Goal: Navigation & Orientation: Find specific page/section

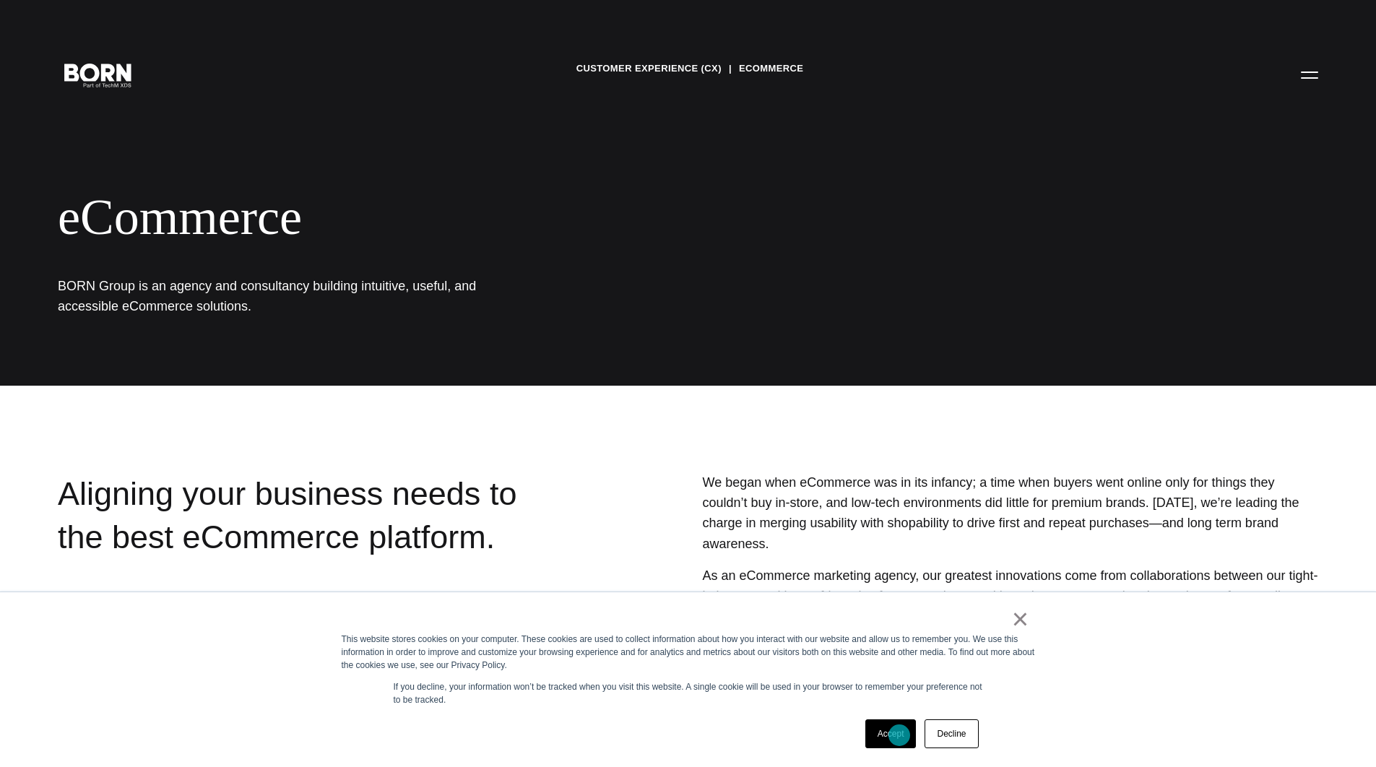
click at [899, 735] on link "Accept" at bounding box center [890, 733] width 51 height 29
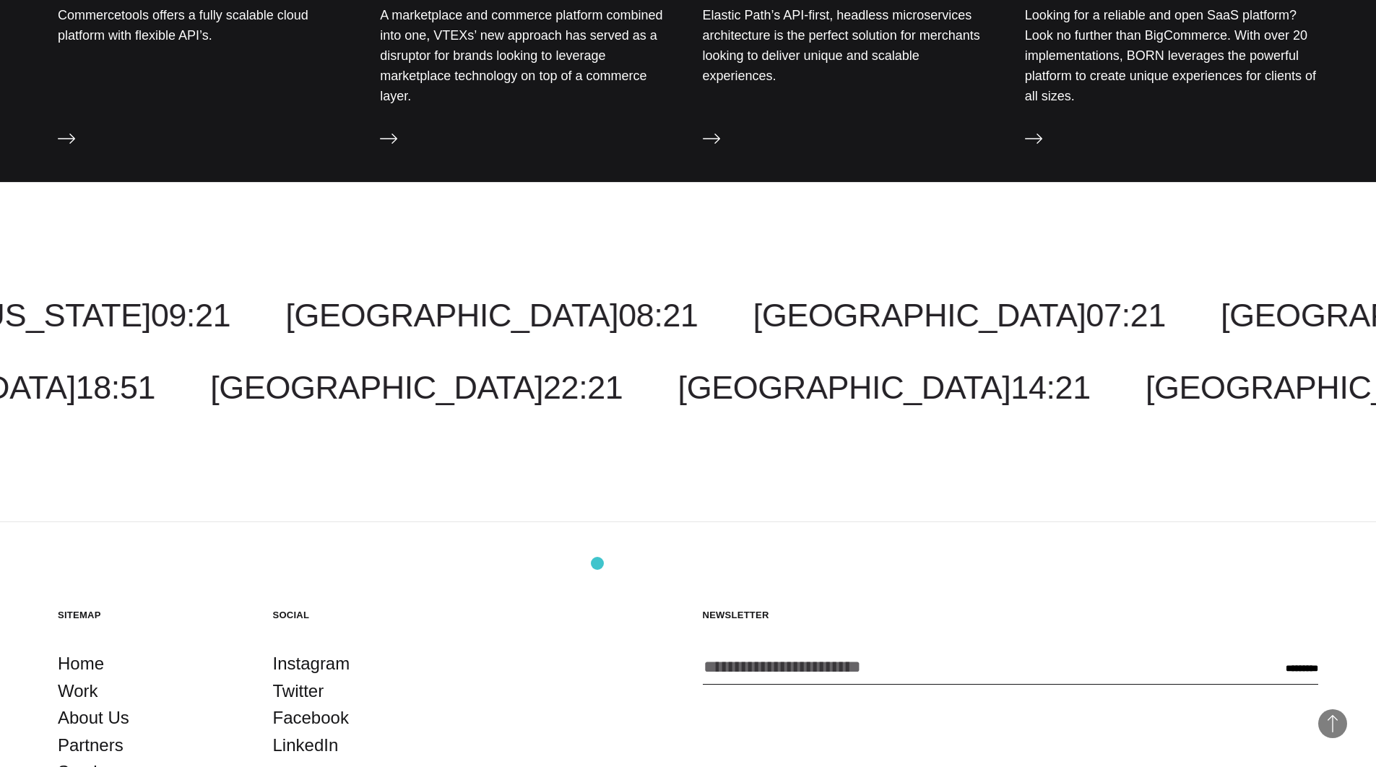
scroll to position [2018, 0]
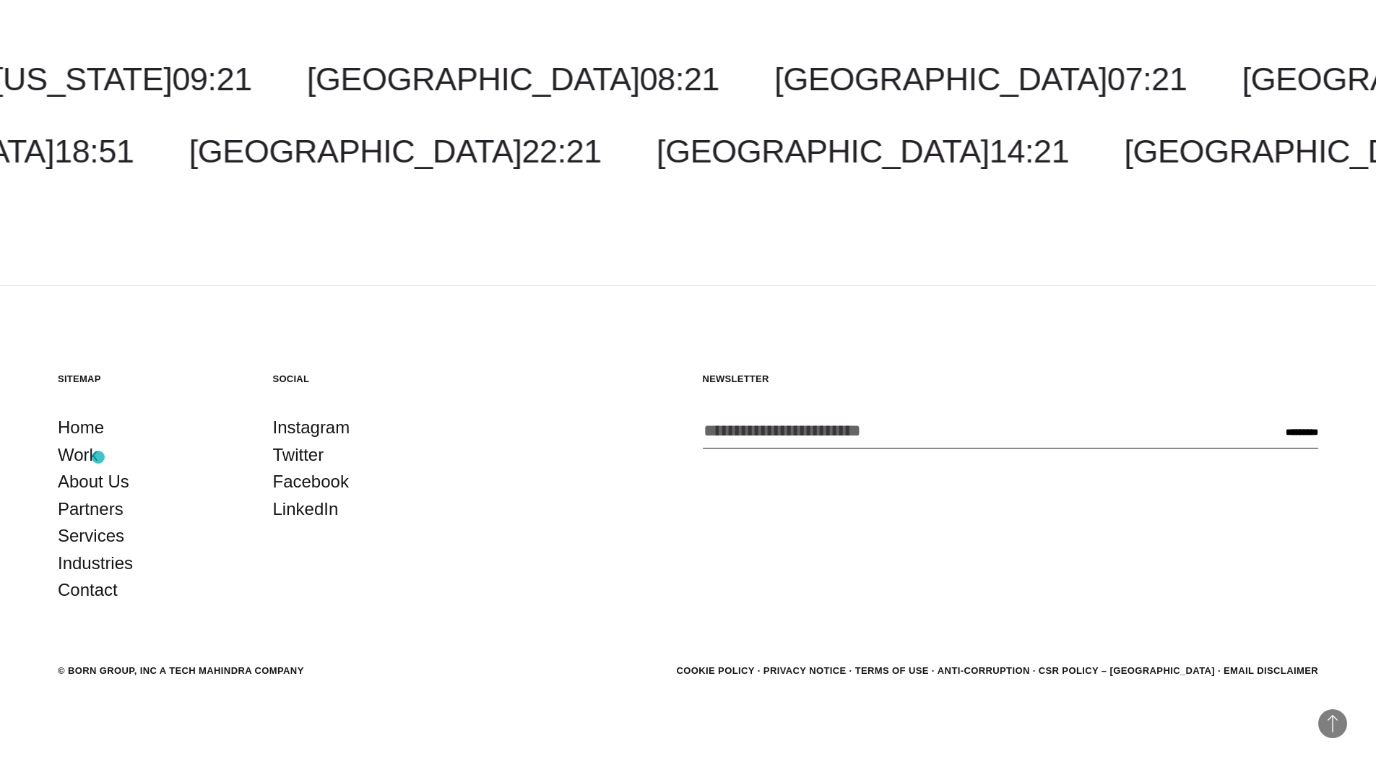
click at [100, 457] on li "Work" at bounding box center [151, 454] width 186 height 27
click at [86, 456] on link "Work" at bounding box center [78, 454] width 40 height 27
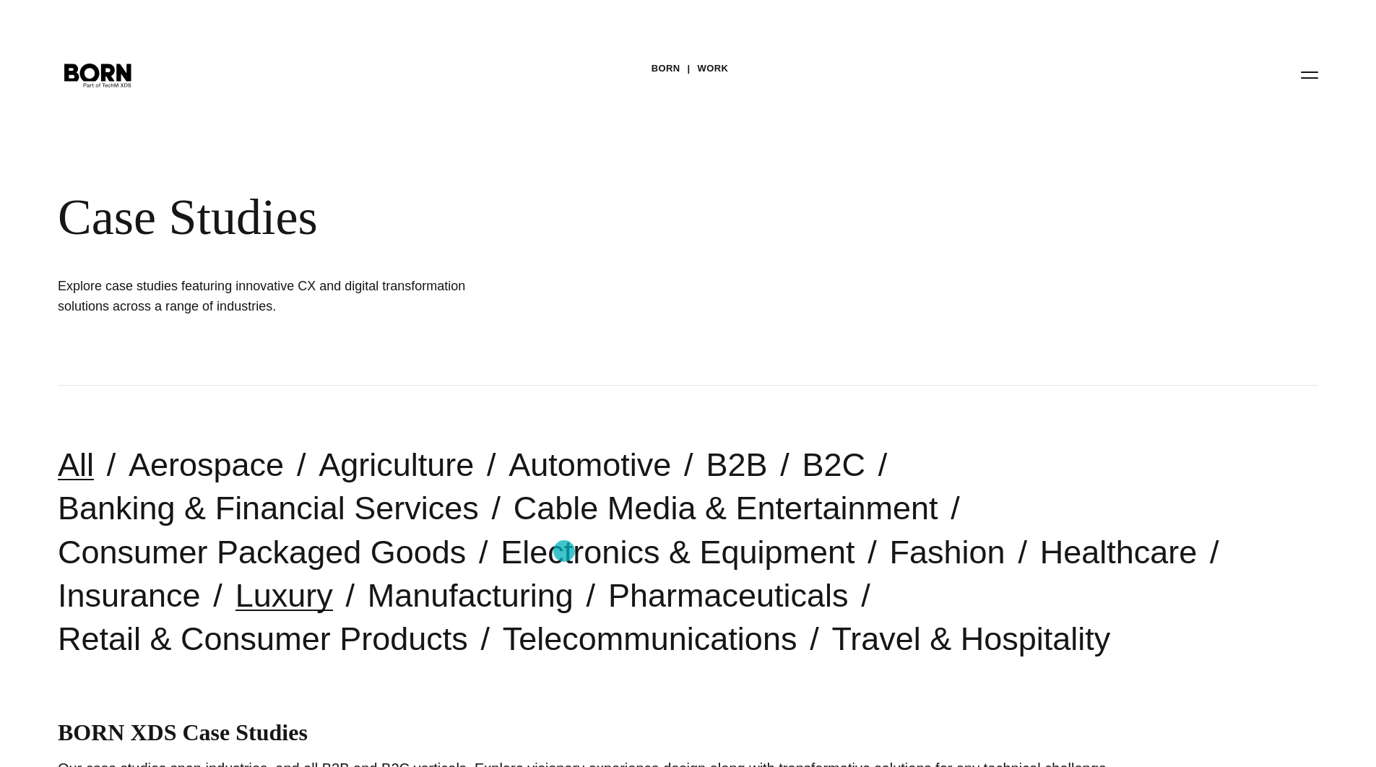
click at [333, 577] on link "Luxury" at bounding box center [283, 595] width 97 height 37
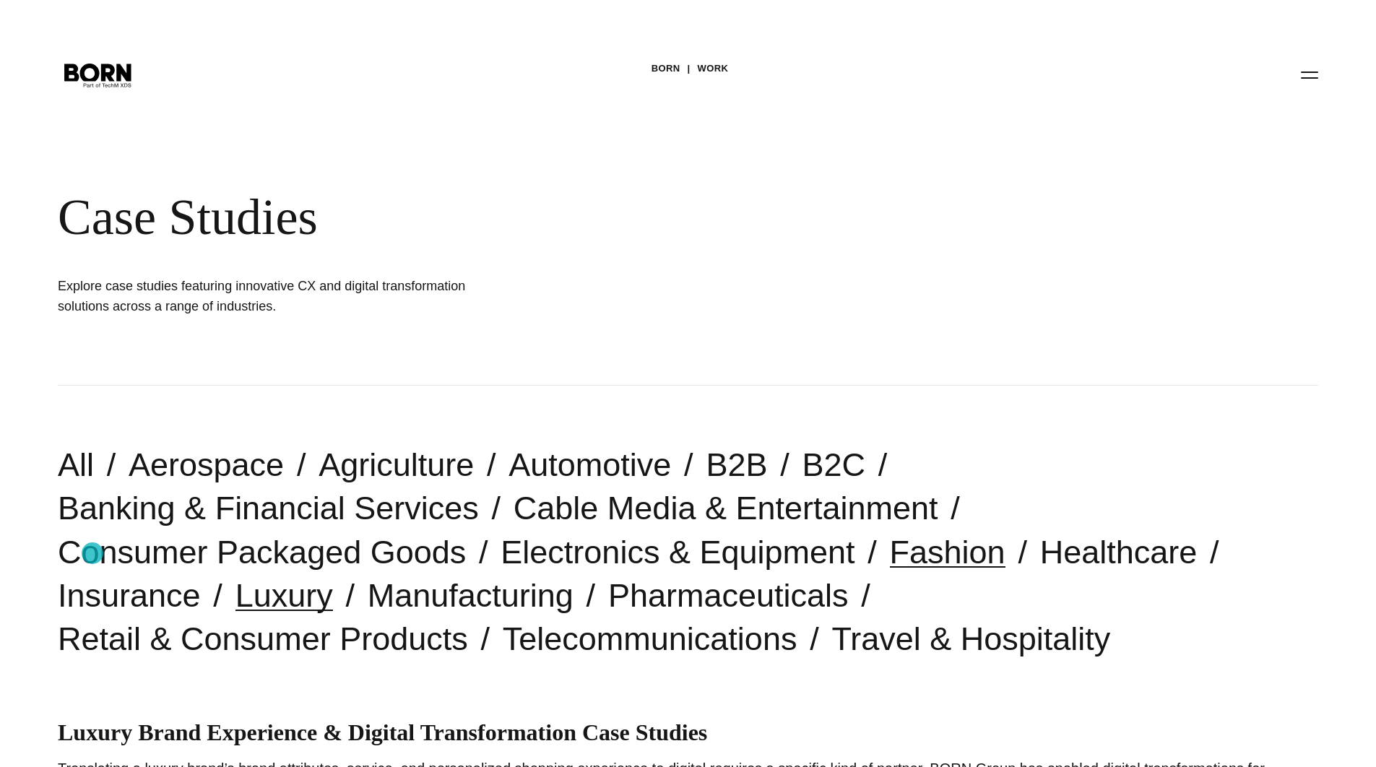
click at [890, 553] on link "Fashion" at bounding box center [948, 552] width 116 height 37
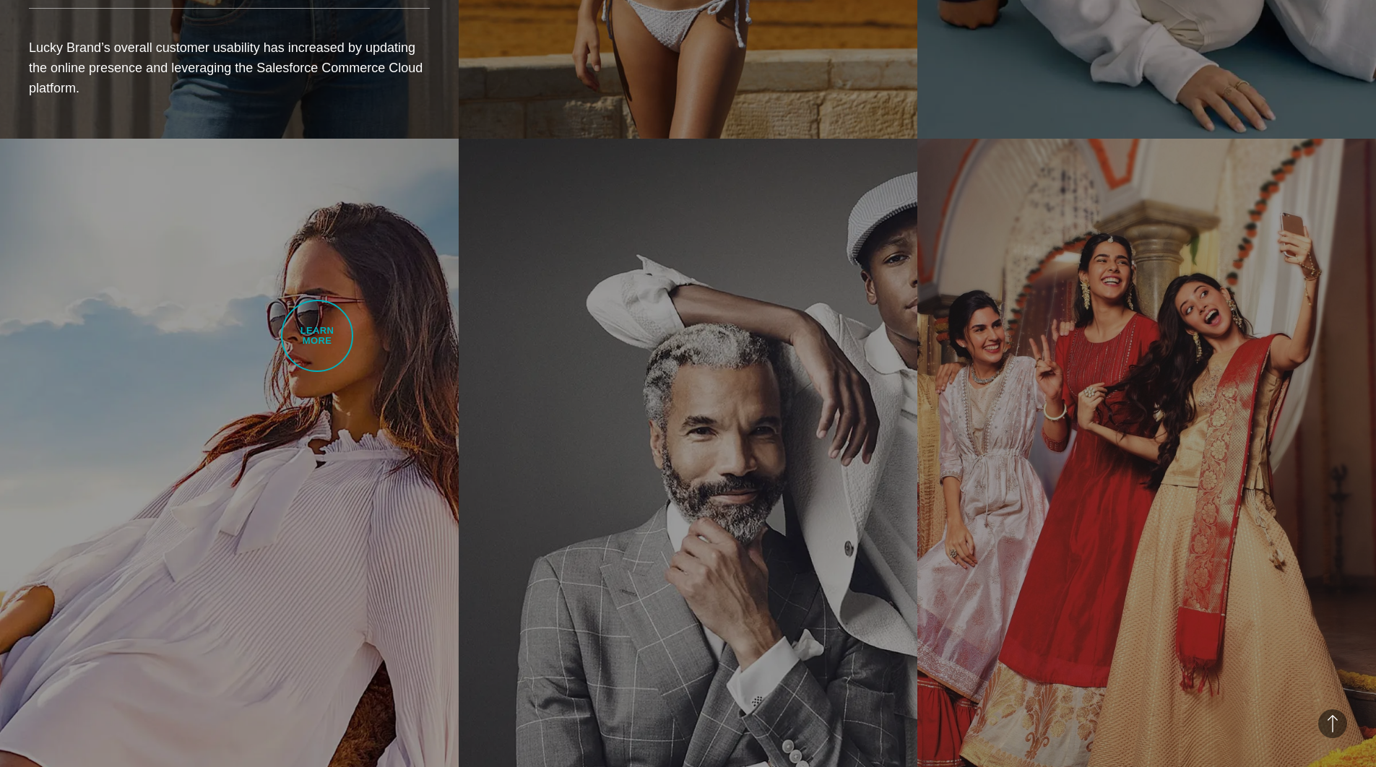
scroll to position [2277, 0]
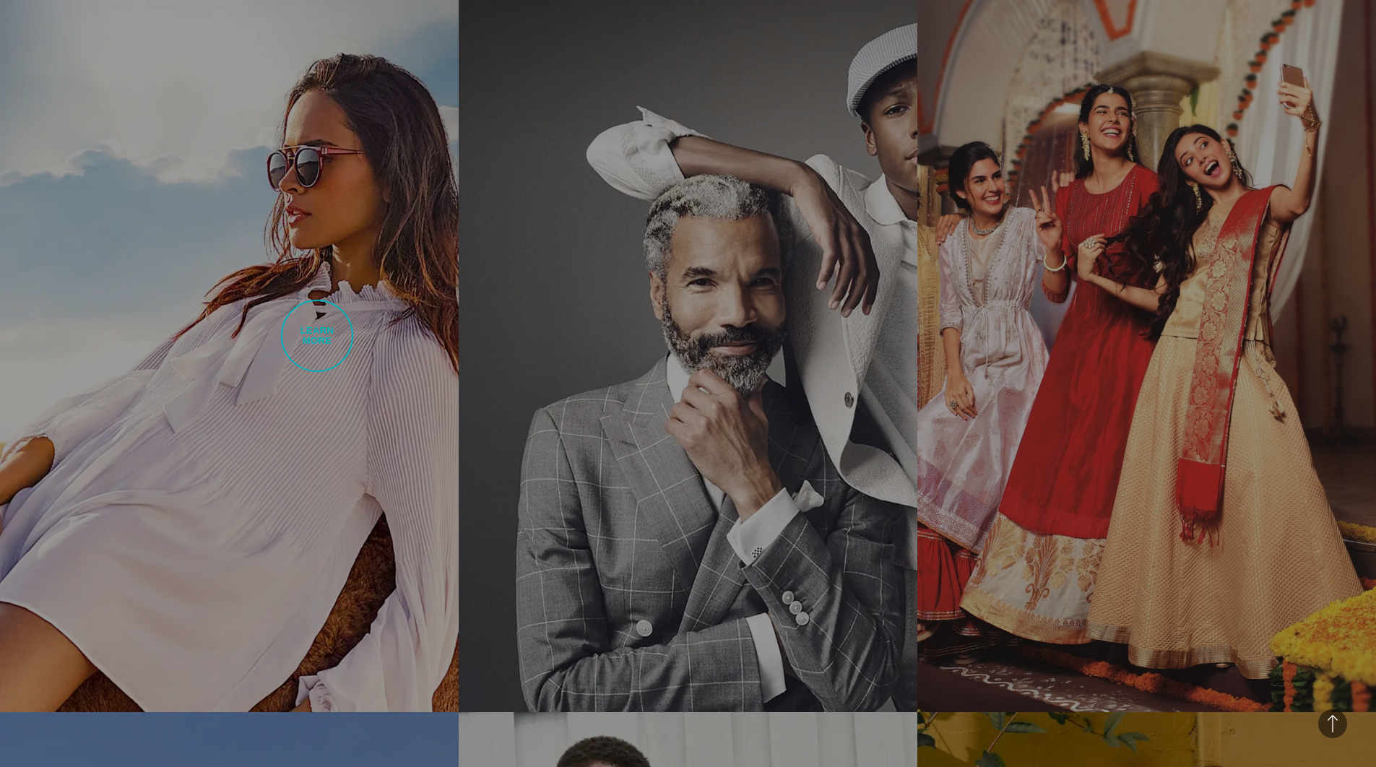
click at [317, 336] on link "Tata Cliq A Global Marketplace’s Digital Transformation We designed and deliver…" at bounding box center [229, 351] width 459 height 722
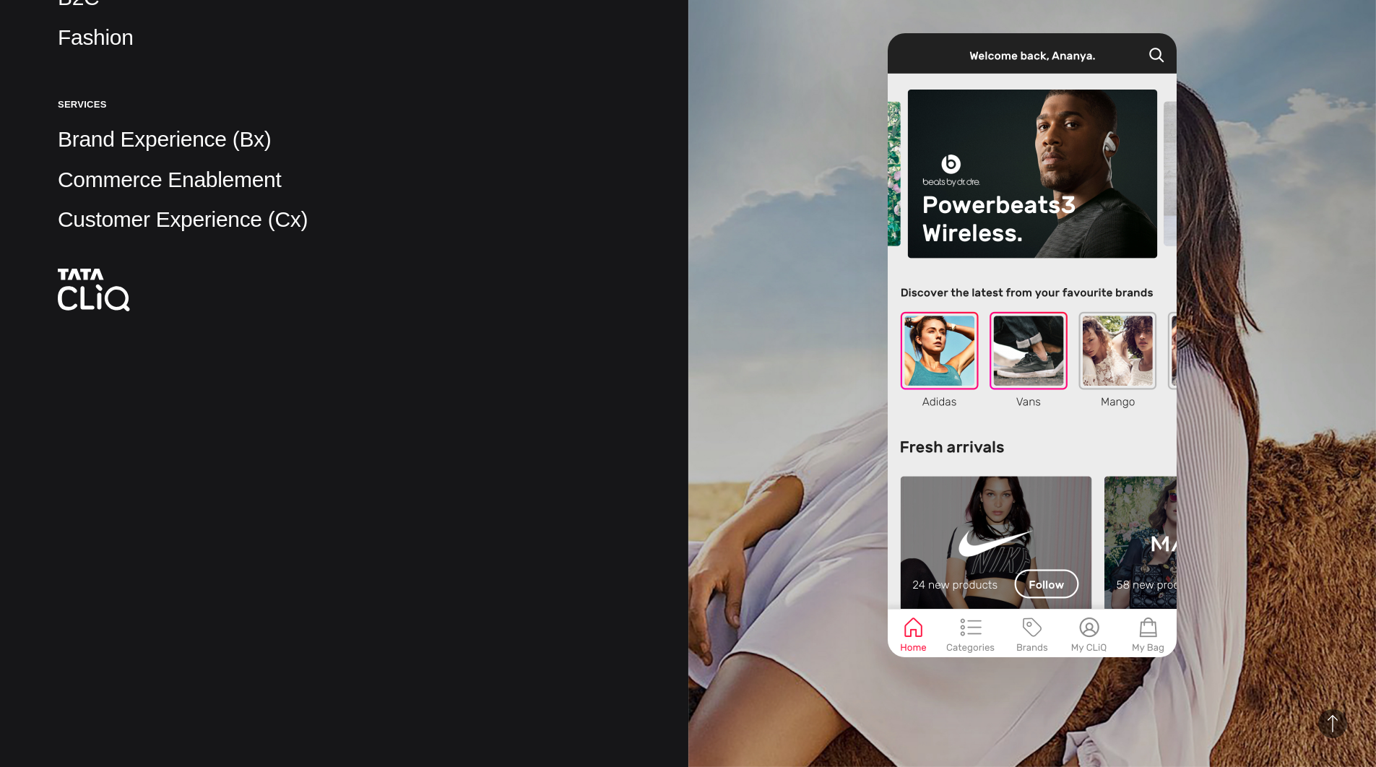
scroll to position [973, 0]
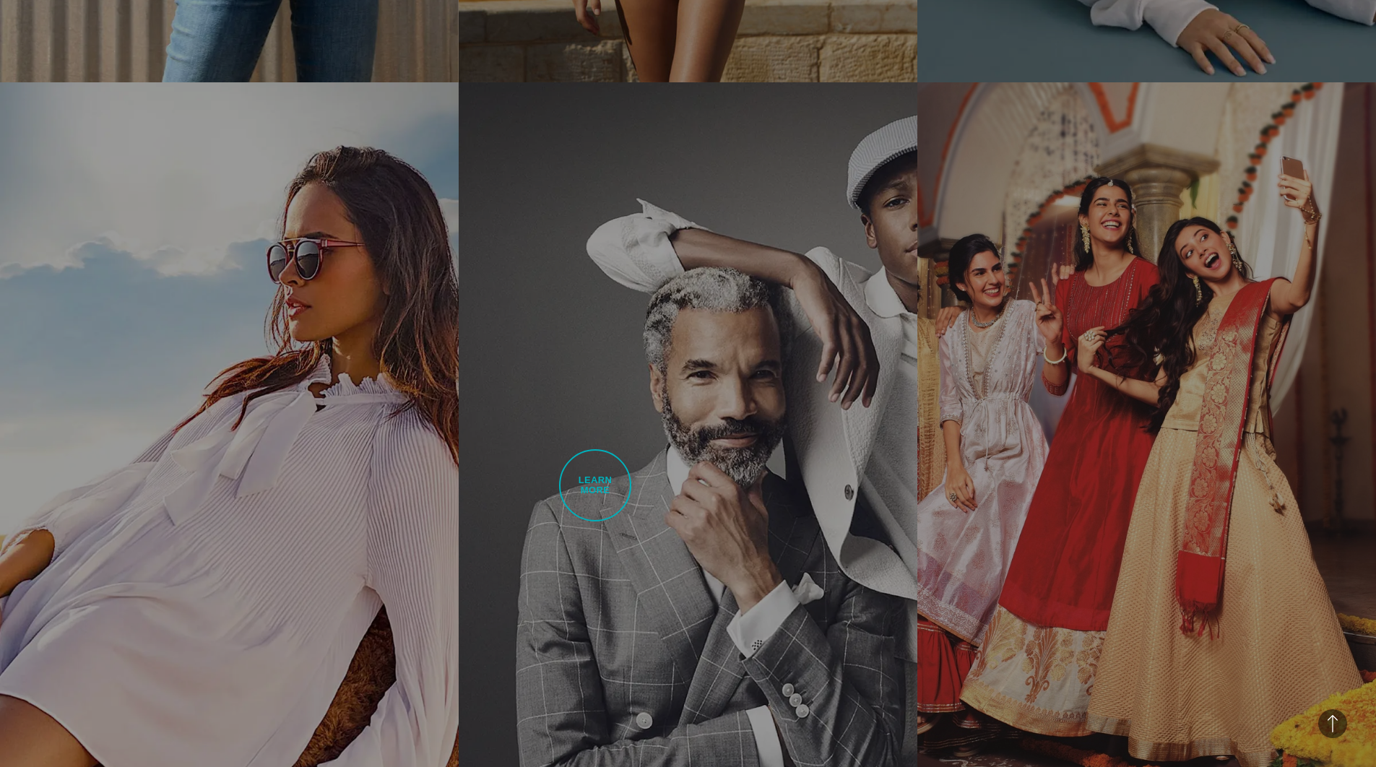
scroll to position [2203, 0]
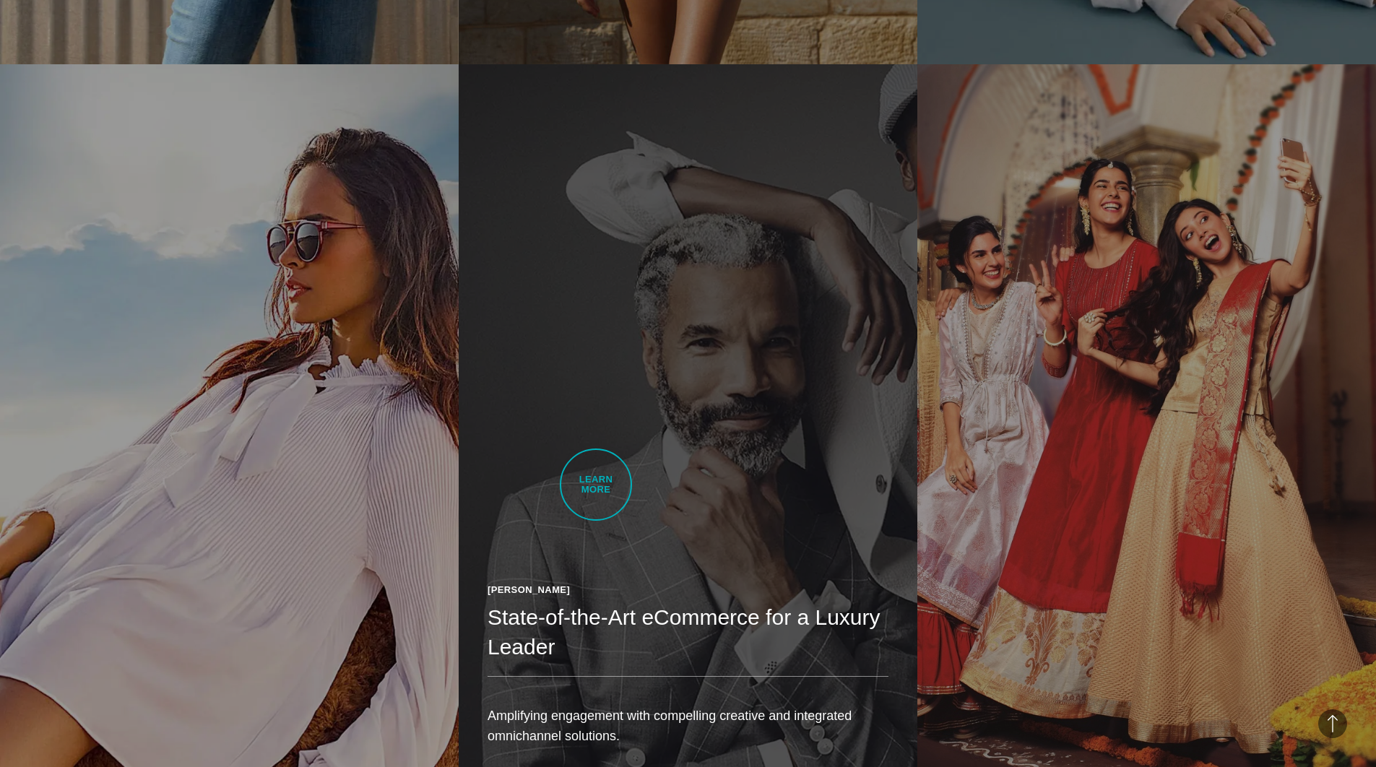
click at [596, 485] on link "[PERSON_NAME] State-of-the-Art eCommerce for a Luxury Leader Amplifying engagem…" at bounding box center [688, 425] width 459 height 722
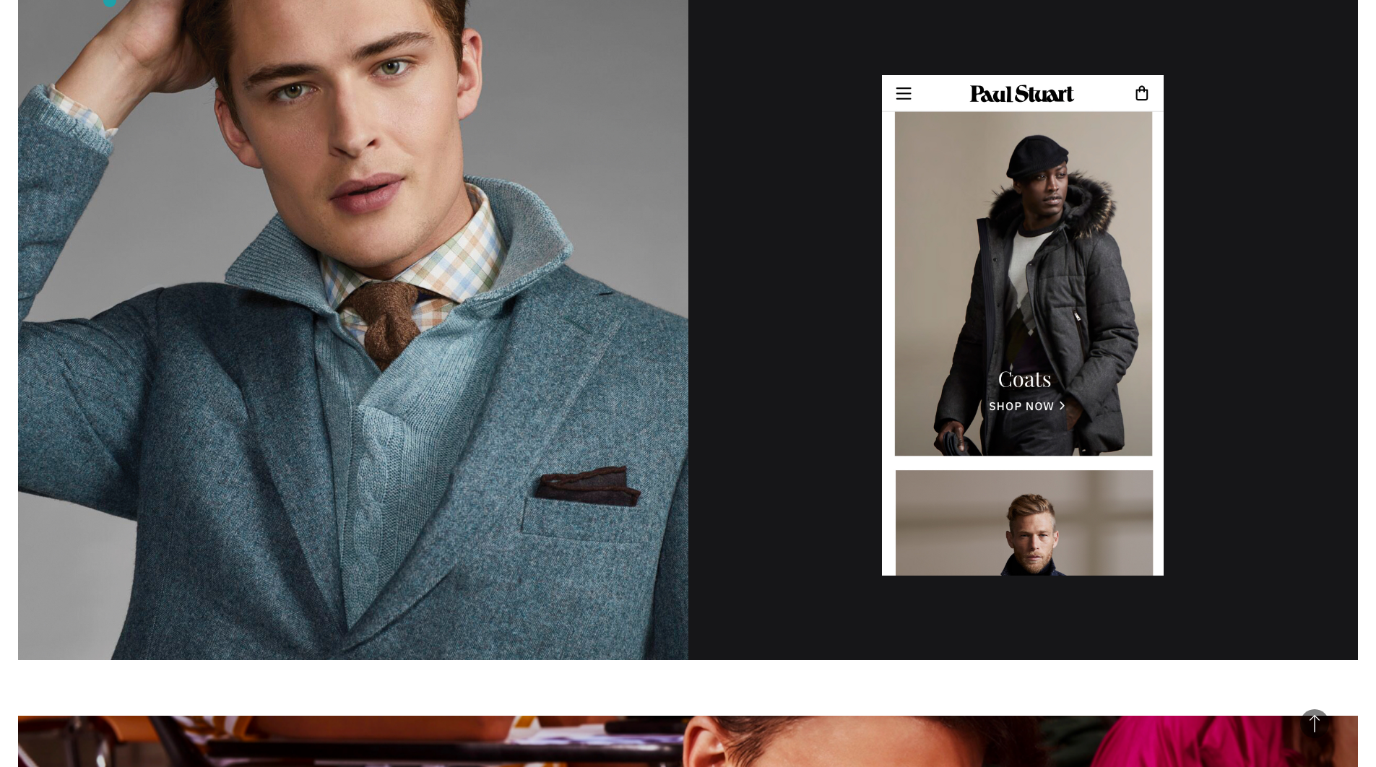
scroll to position [8868, 0]
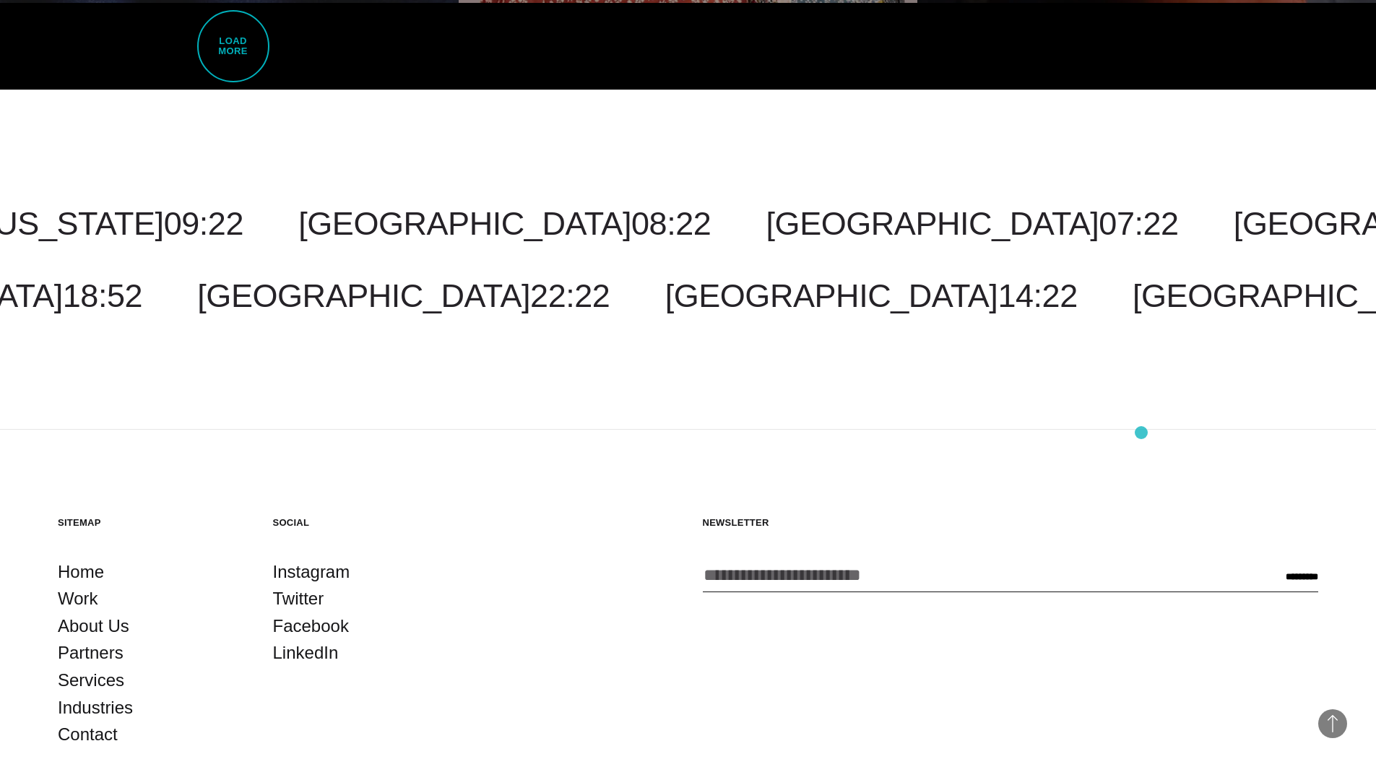
scroll to position [4532, 0]
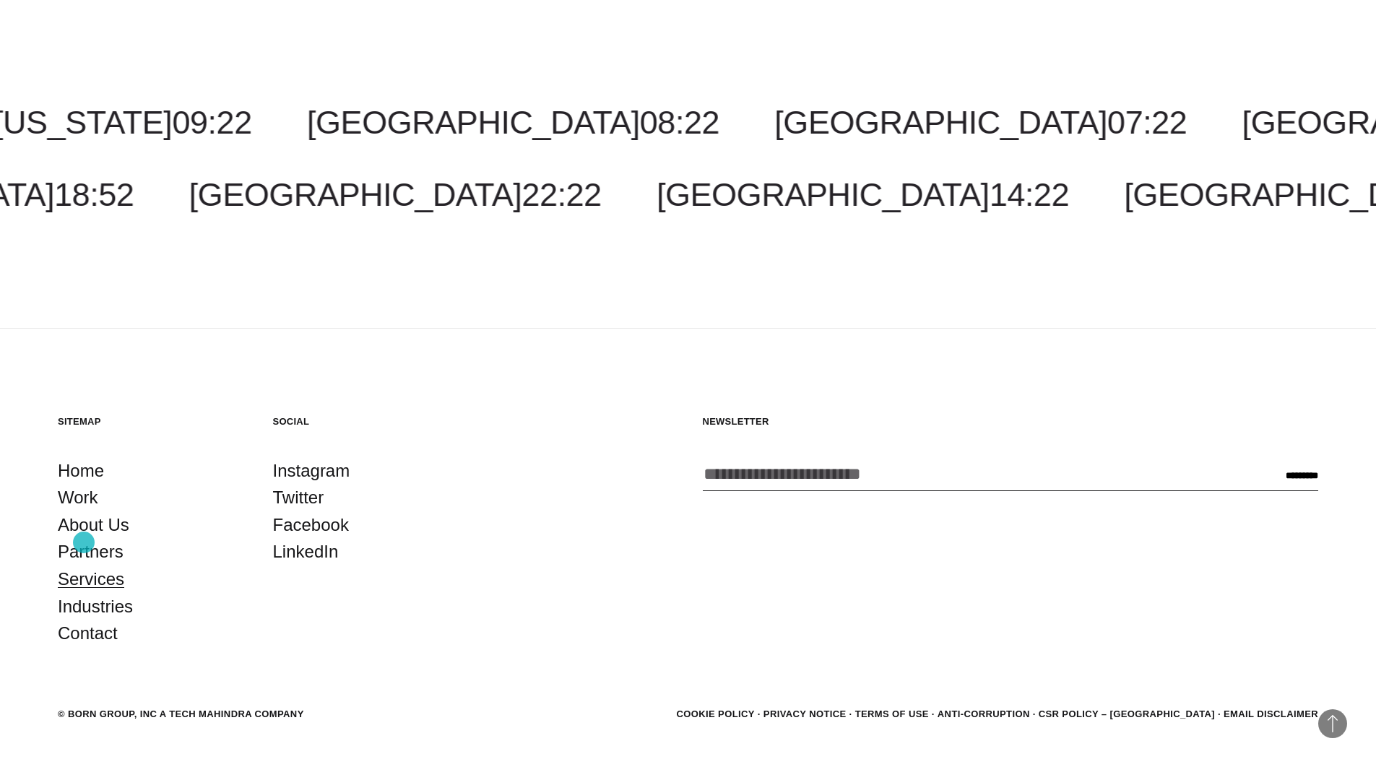
click at [84, 565] on link "Services" at bounding box center [91, 578] width 66 height 27
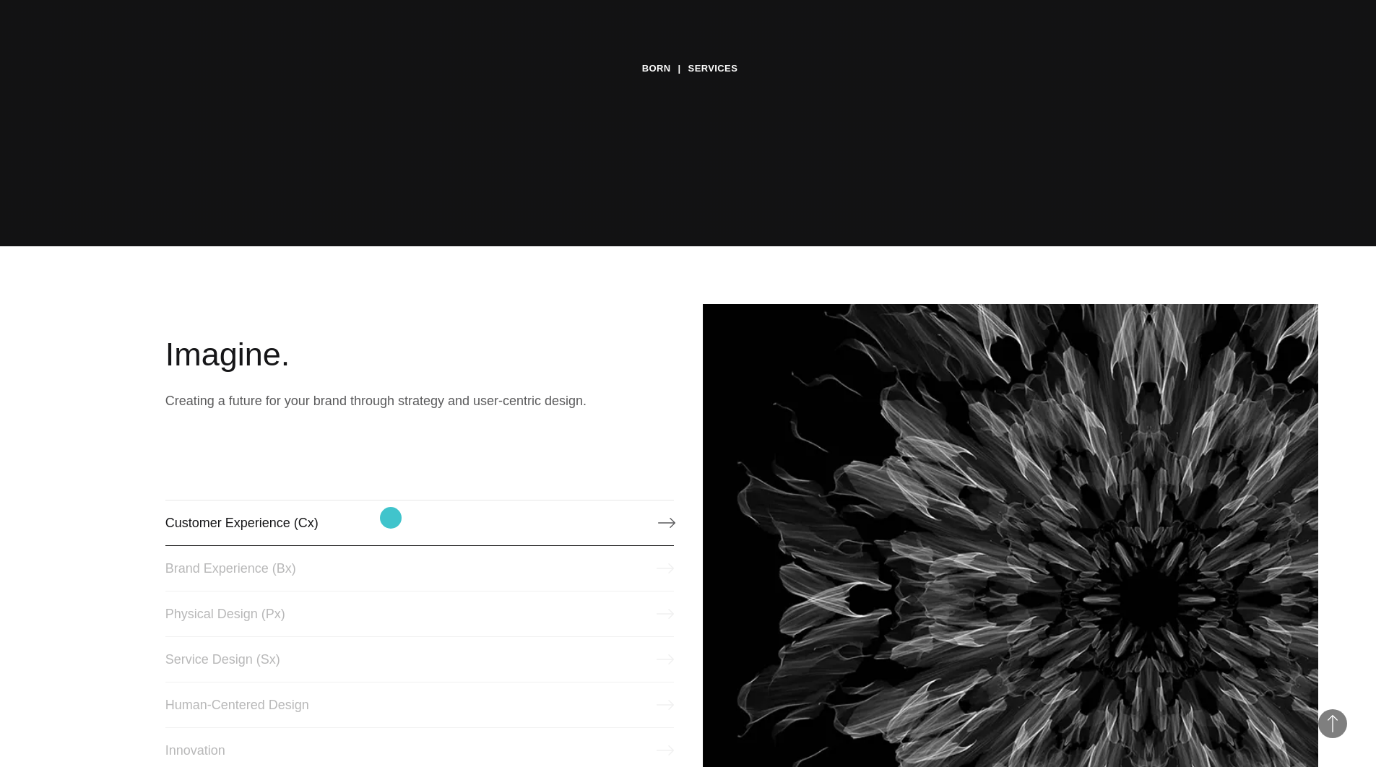
scroll to position [910, 0]
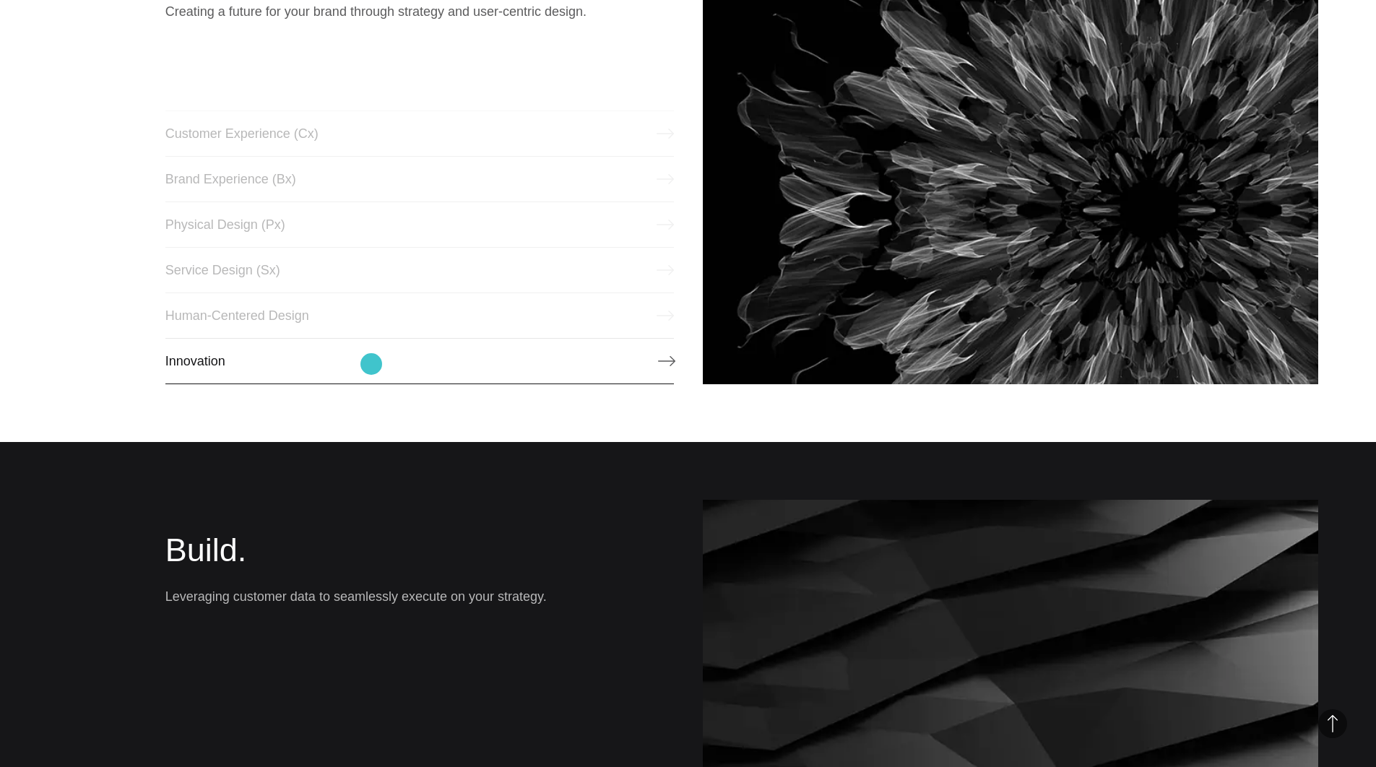
click at [371, 364] on link "Innovation" at bounding box center [419, 361] width 508 height 46
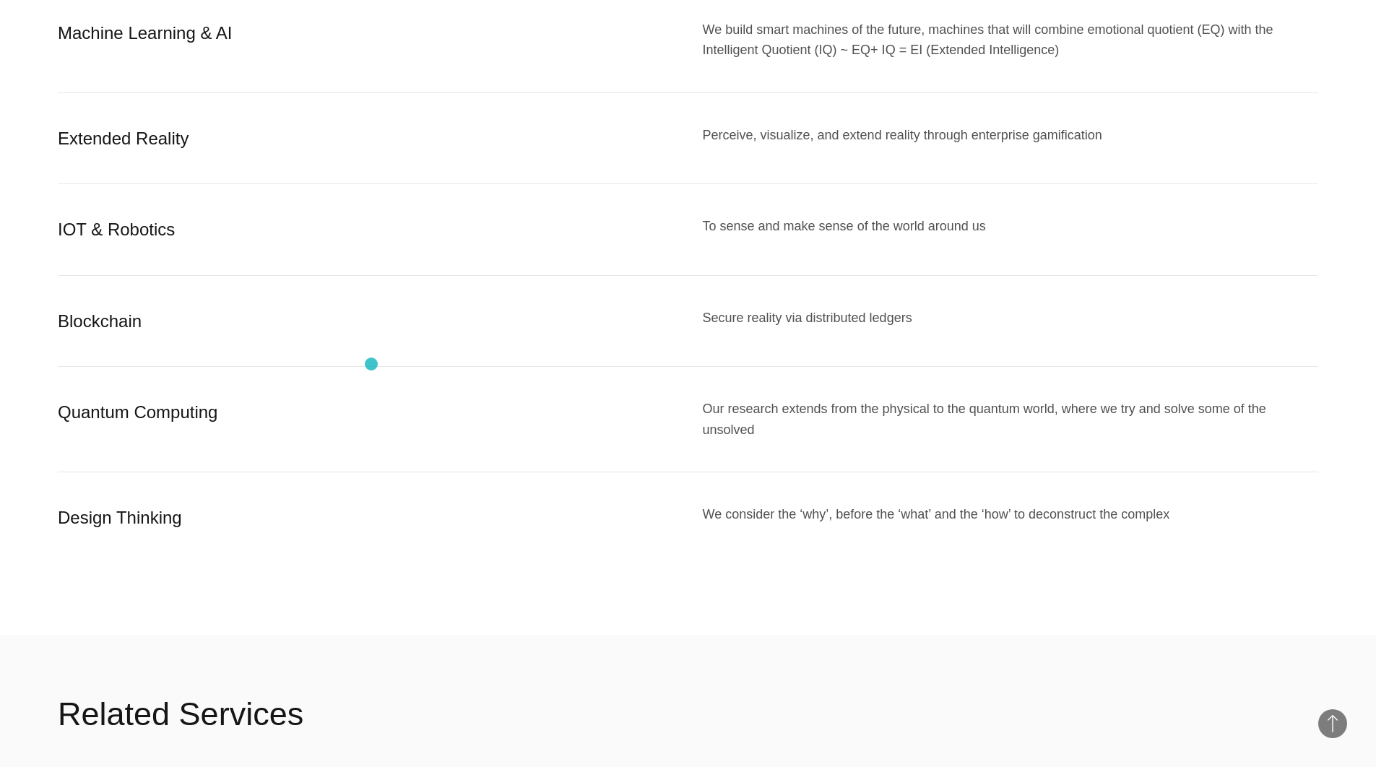
scroll to position [1065, 0]
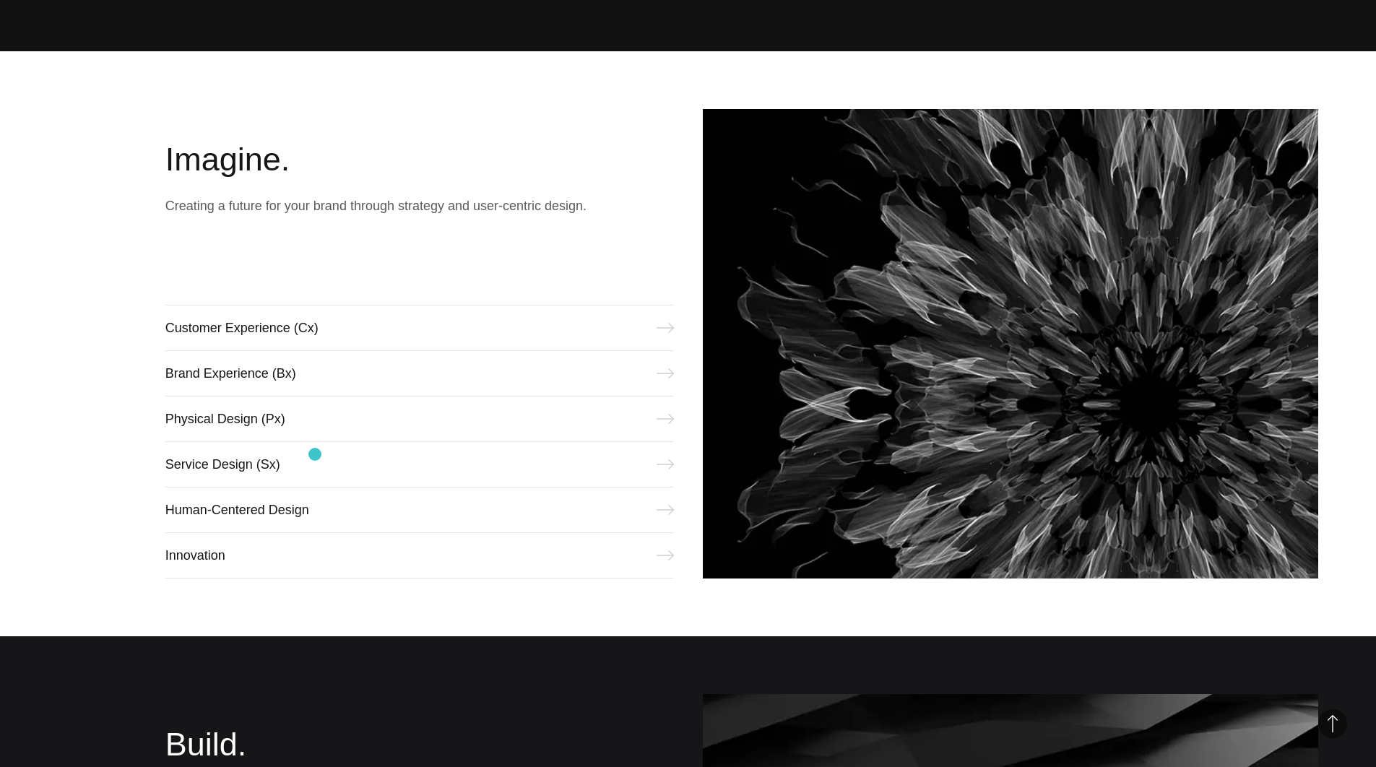
scroll to position [880, 0]
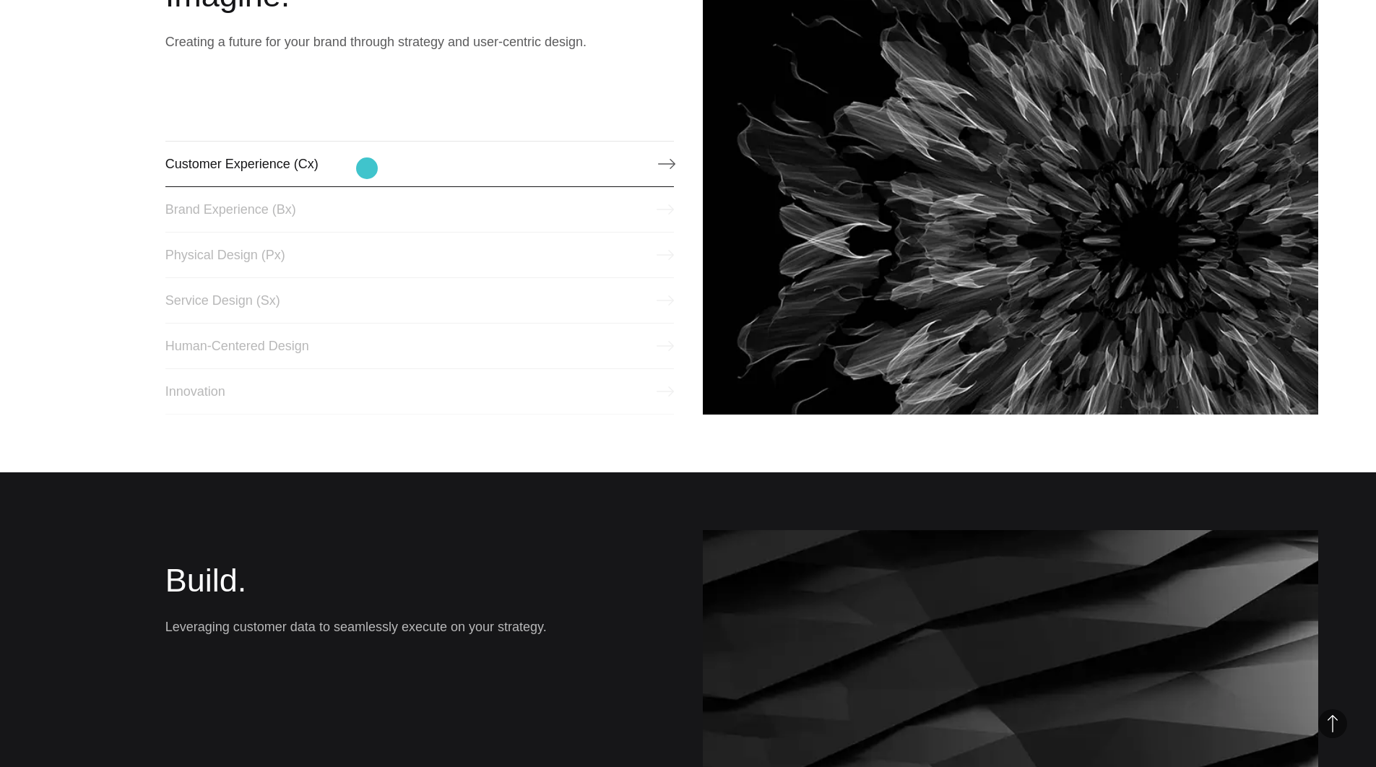
click at [367, 168] on link "Customer Experience (Cx)" at bounding box center [419, 164] width 508 height 46
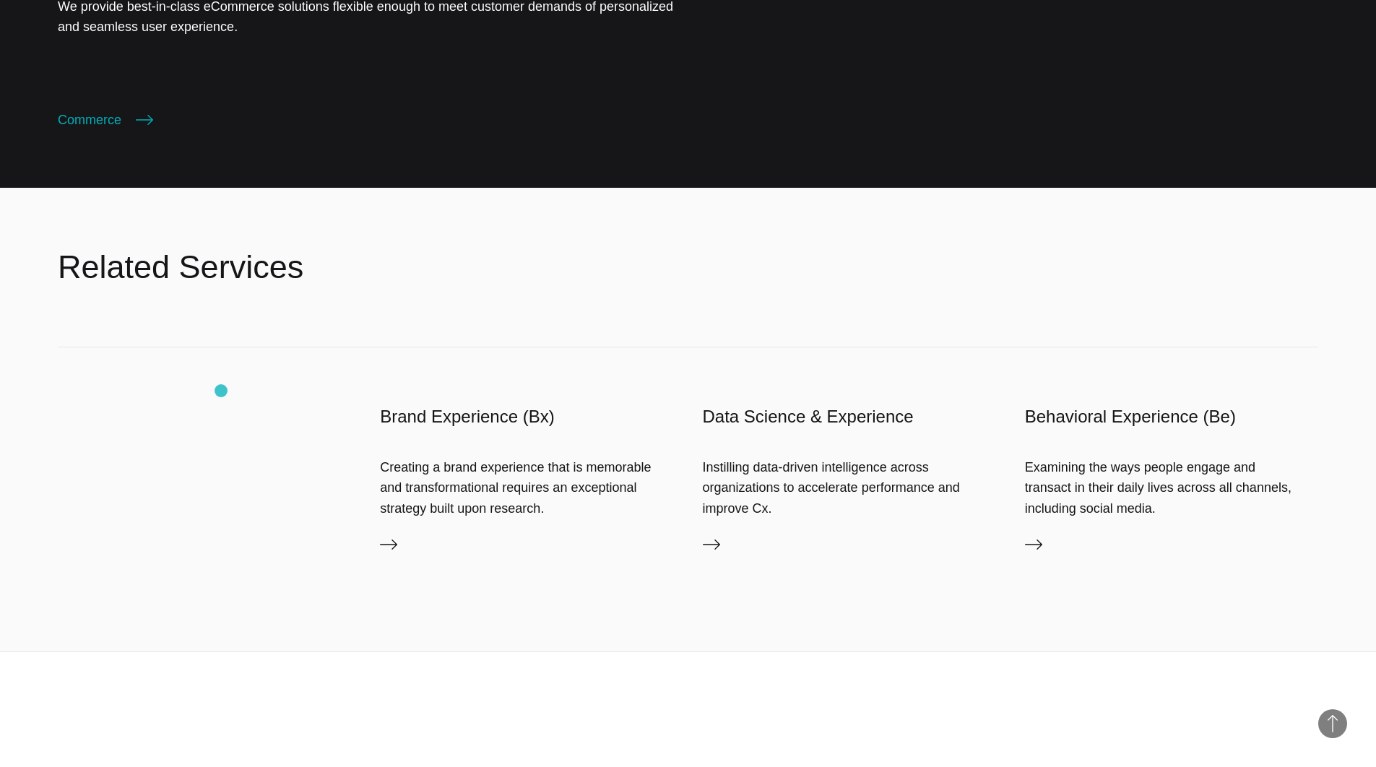
scroll to position [3227, 0]
